Goal: Task Accomplishment & Management: Complete application form

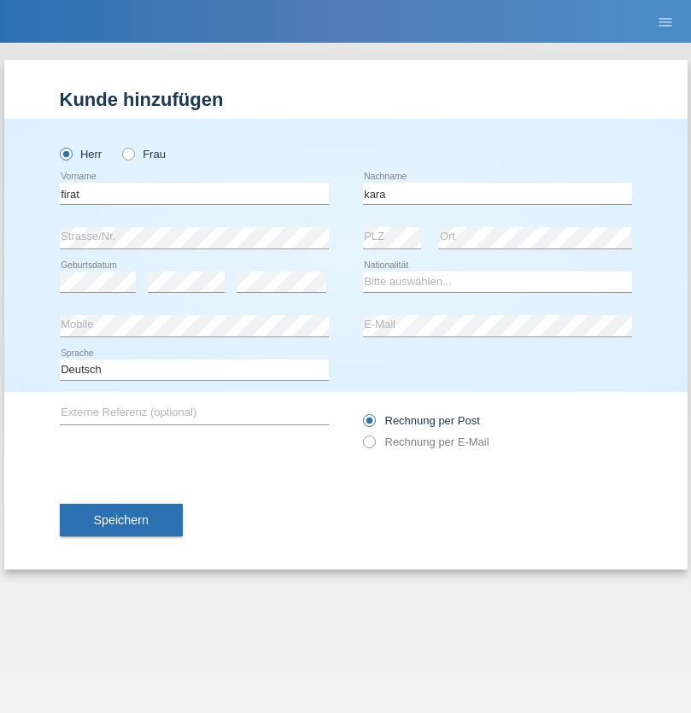
type input "kara"
select select "CH"
radio input "true"
click at [194, 193] on input "text" at bounding box center [194, 193] width 269 height 21
type input "Sabrina"
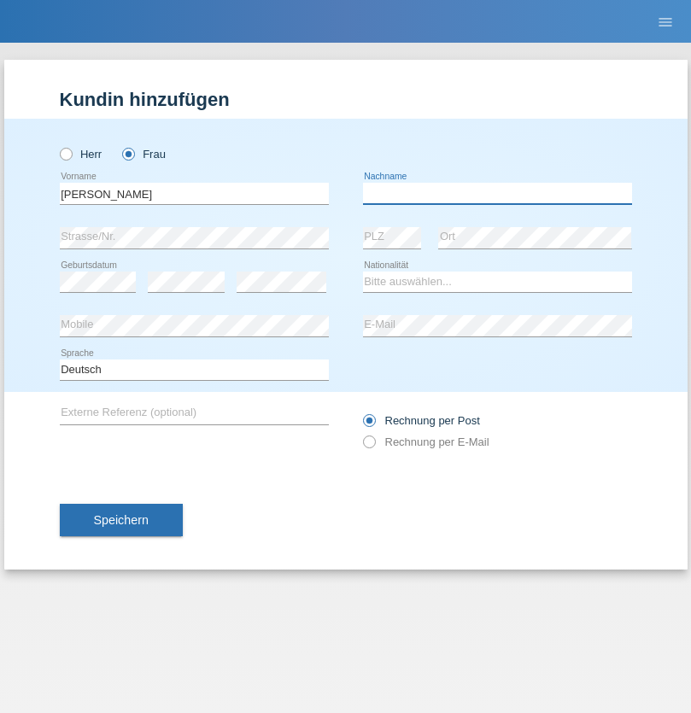
click at [497, 193] on input "text" at bounding box center [497, 193] width 269 height 21
type input "Santos"
select select "PT"
select select "C"
select select "05"
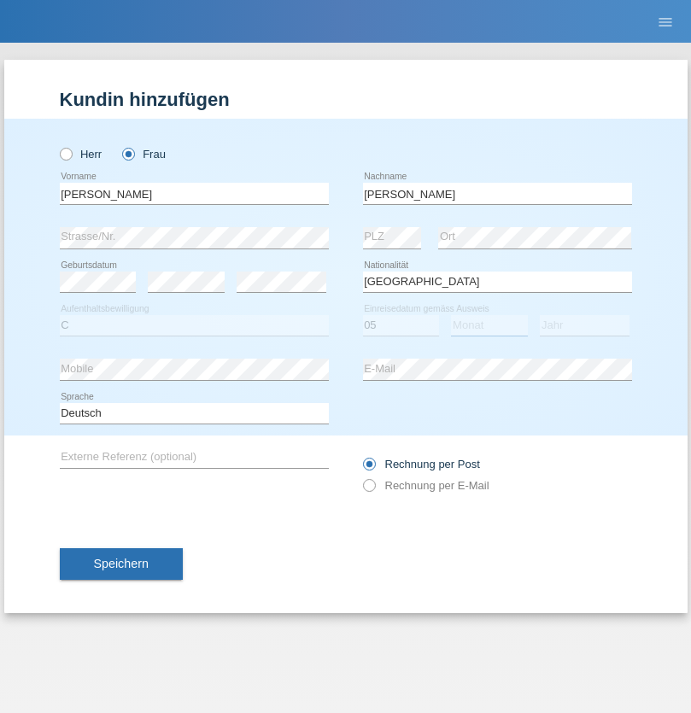
select select "12"
select select "2000"
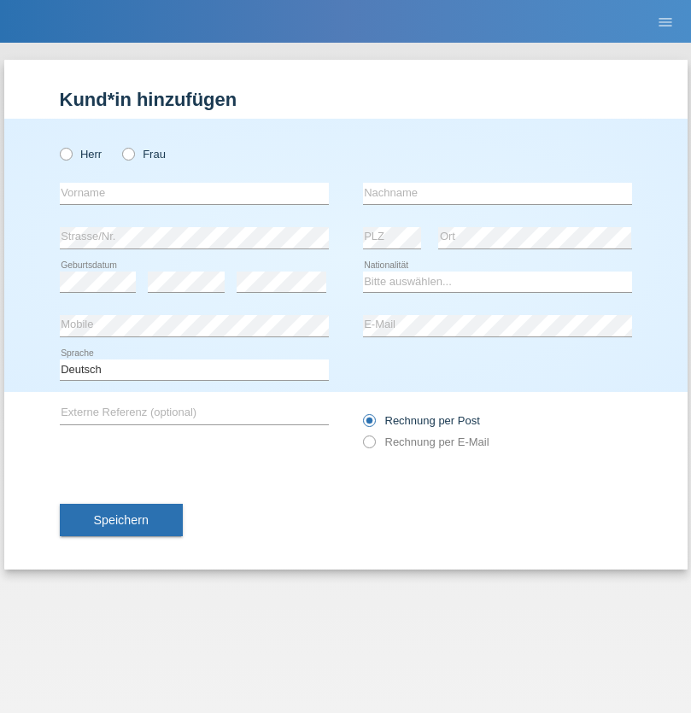
radio input "true"
click at [194, 193] on input "text" at bounding box center [194, 193] width 269 height 21
type input "Anett"
click at [497, 193] on input "text" at bounding box center [497, 193] width 269 height 21
type input "Tanner"
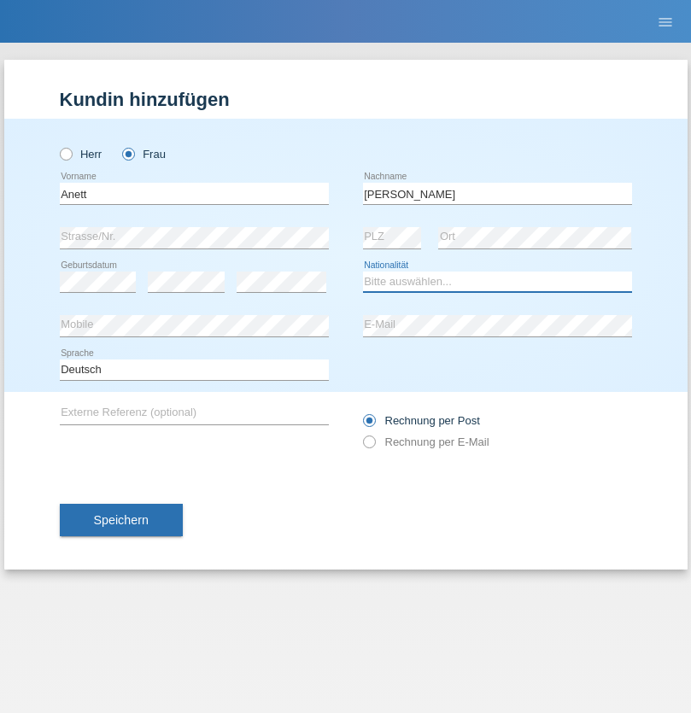
select select "HU"
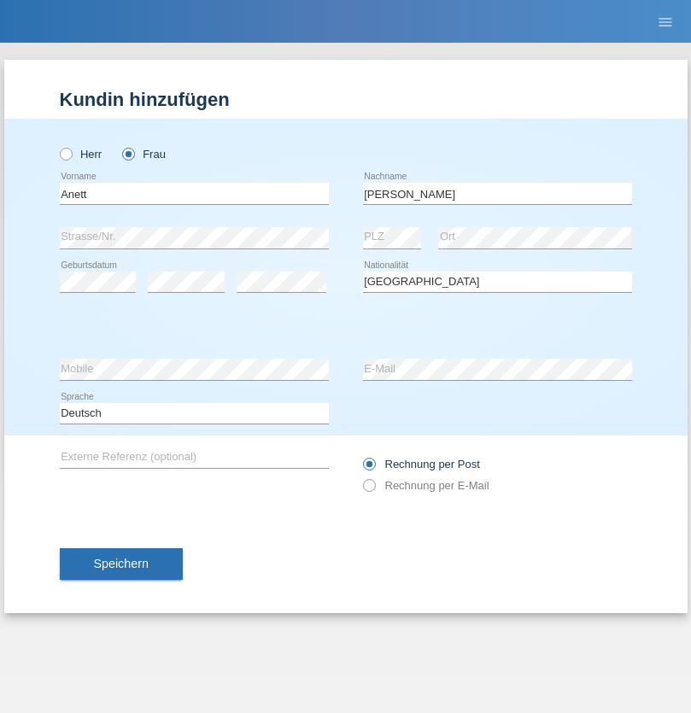
select select "C"
select select "04"
select select "09"
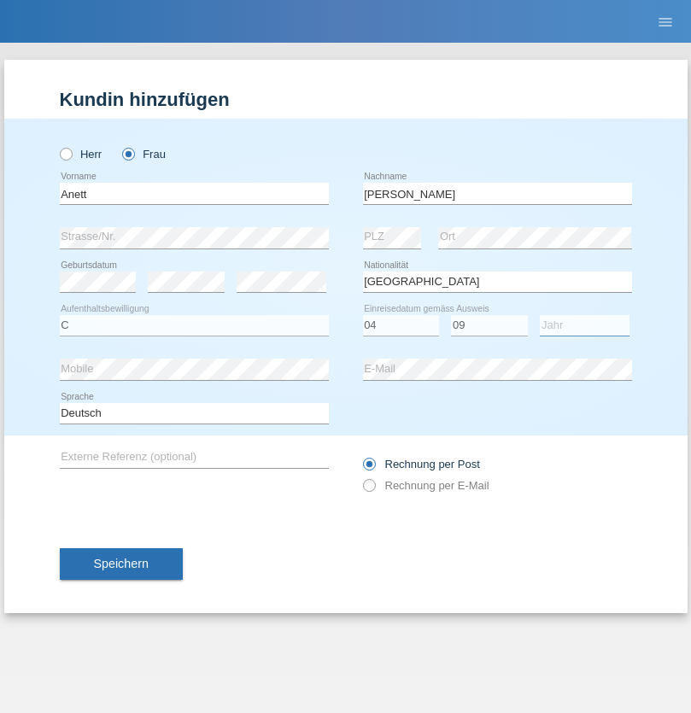
select select "2021"
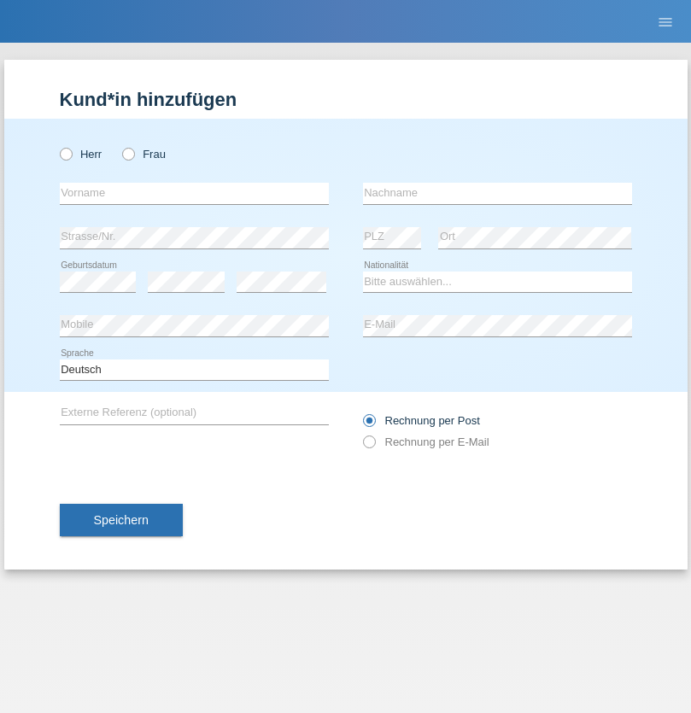
radio input "true"
click at [194, 193] on input "text" at bounding box center [194, 193] width 269 height 21
type input "Tanja"
click at [497, 193] on input "text" at bounding box center [497, 193] width 269 height 21
type input "Hirsiger"
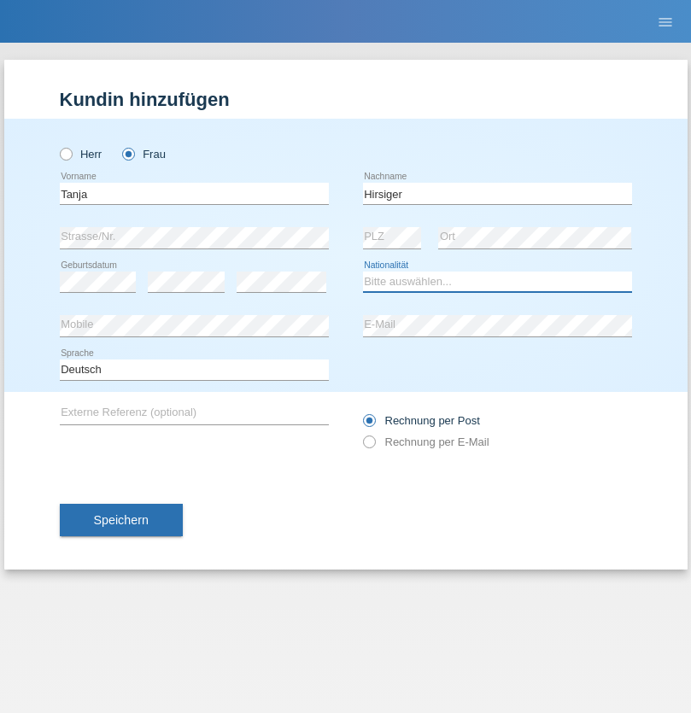
select select "CH"
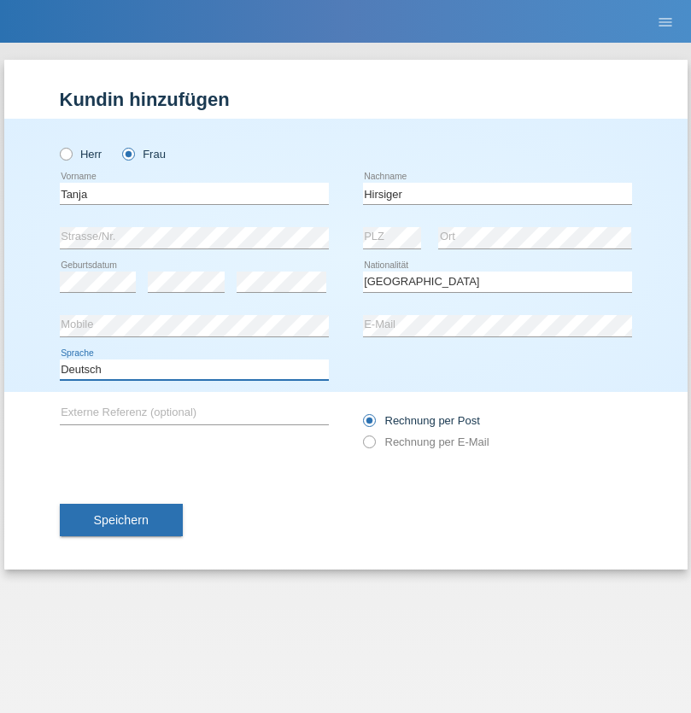
select select "en"
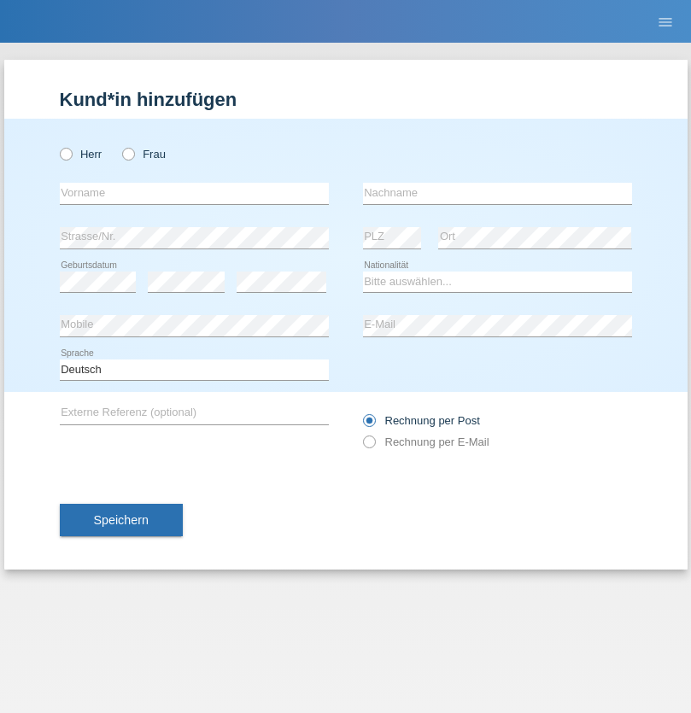
radio input "true"
click at [194, 193] on input "text" at bounding box center [194, 193] width 269 height 21
type input "Ketty"
click at [497, 193] on input "text" at bounding box center [497, 193] width 269 height 21
type input "Kalupnath"
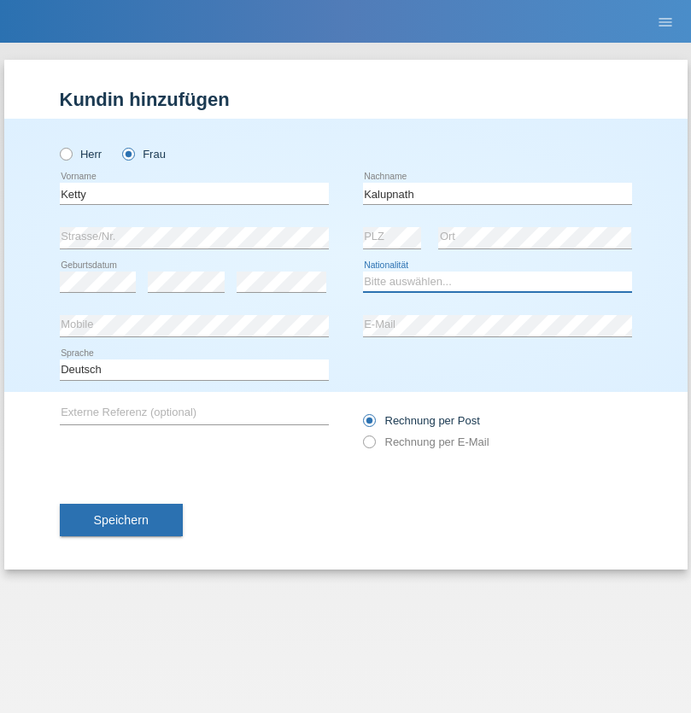
select select "CH"
